Goal: Navigation & Orientation: Find specific page/section

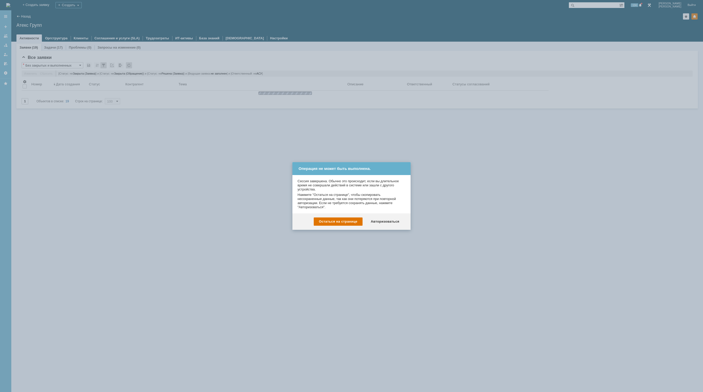
click at [393, 221] on div "Авторизоваться" at bounding box center [385, 221] width 39 height 8
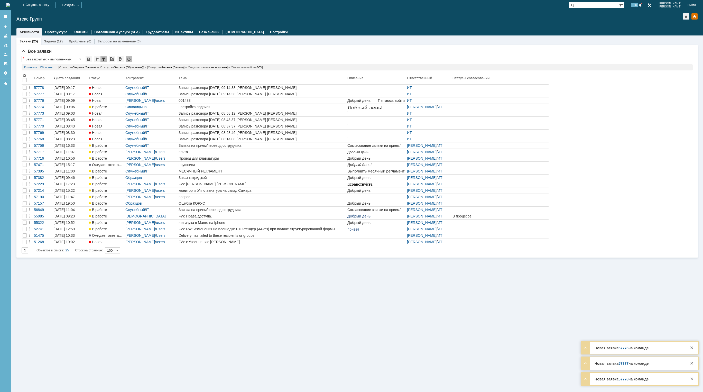
click at [452, 292] on div "Заявки (25) Задачи (17) Проблемы (0) Запросы на изменение (0) Все заявки * Без …" at bounding box center [357, 213] width 692 height 356
